Goal: Task Accomplishment & Management: Use online tool/utility

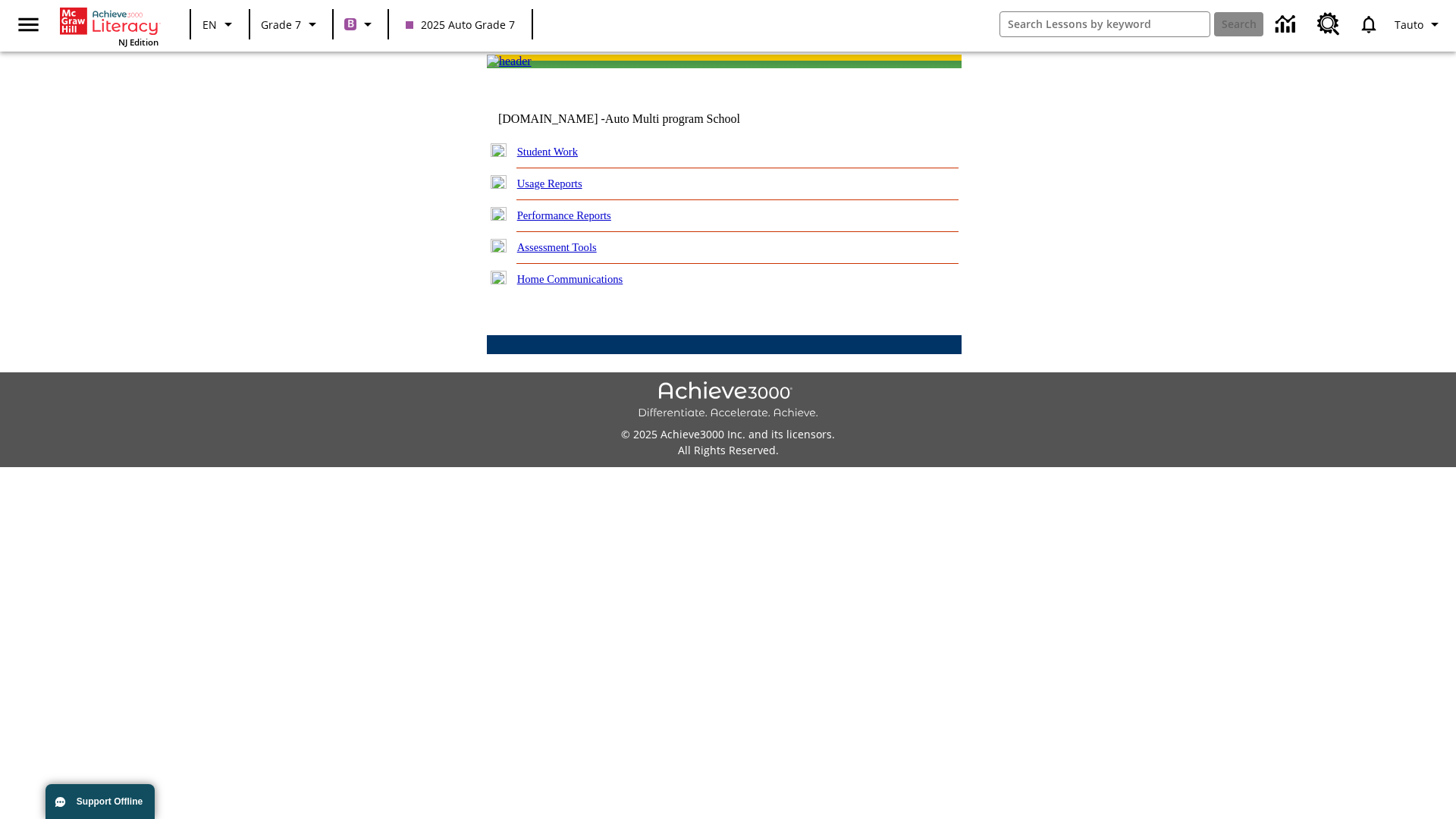
click at [580, 222] on link "Performance Reports" at bounding box center [564, 215] width 94 height 12
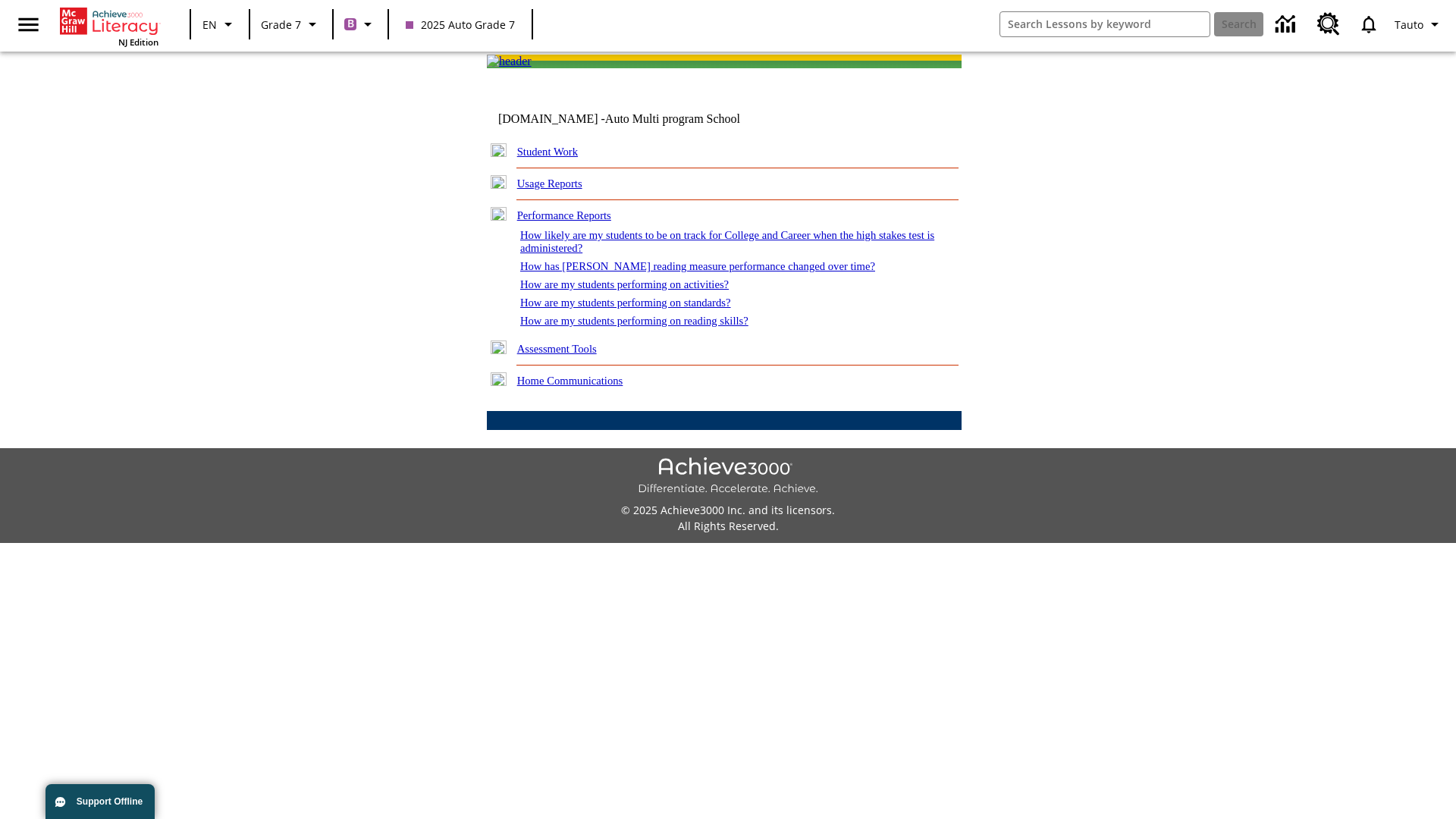
click at [650, 327] on link "How are my students performing on reading skills?" at bounding box center [634, 321] width 228 height 12
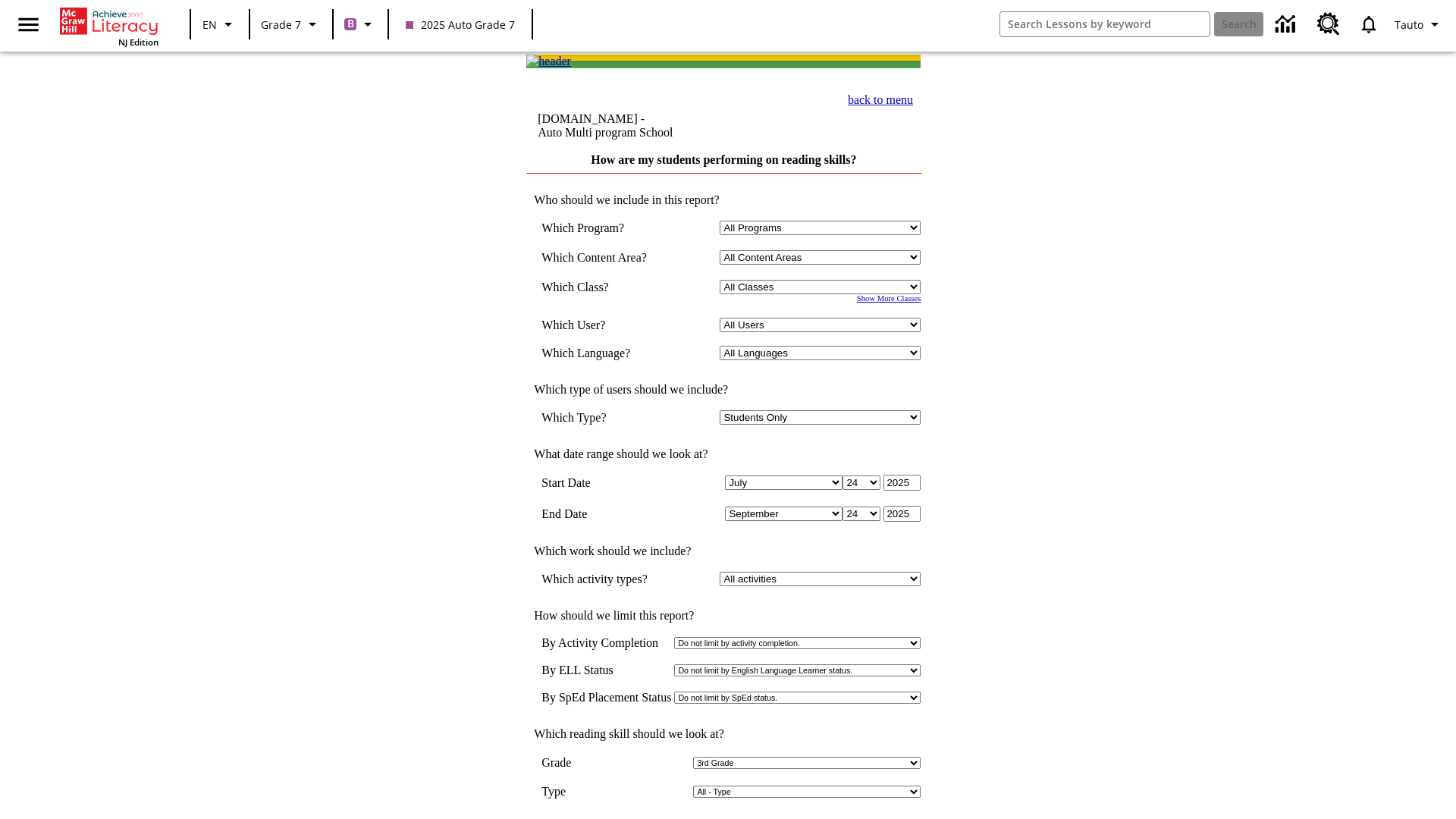
select select "3"
click at [725, 818] on input "View Report" at bounding box center [724, 835] width 73 height 16
select select "2348140"
